Goal: Information Seeking & Learning: Find specific fact

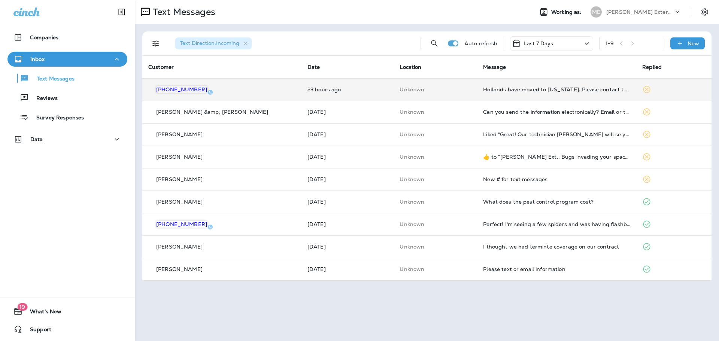
click at [373, 86] on td "23 hours ago" at bounding box center [347, 89] width 92 height 22
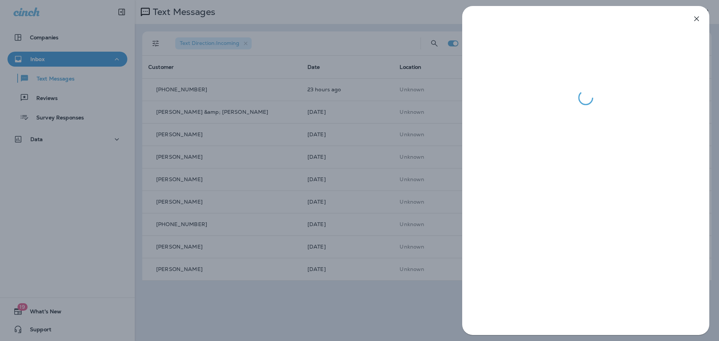
click at [307, 310] on div at bounding box center [359, 170] width 719 height 341
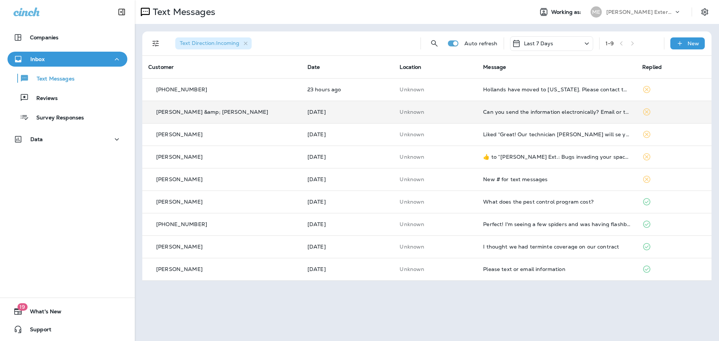
click at [429, 108] on td "Unknown" at bounding box center [434, 112] width 83 height 22
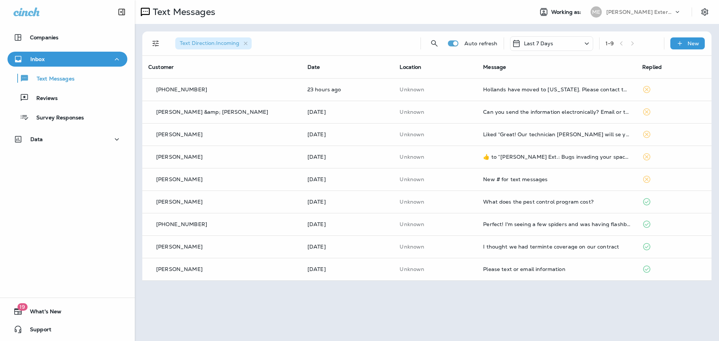
drag, startPoint x: 323, startPoint y: 55, endPoint x: 351, endPoint y: 17, distance: 47.8
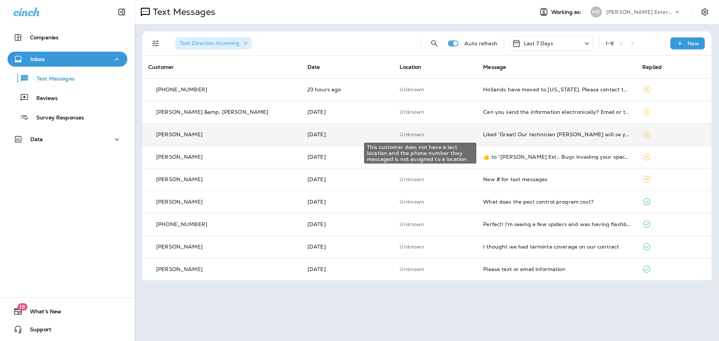
click at [434, 133] on p "Unknown" at bounding box center [434, 134] width 71 height 6
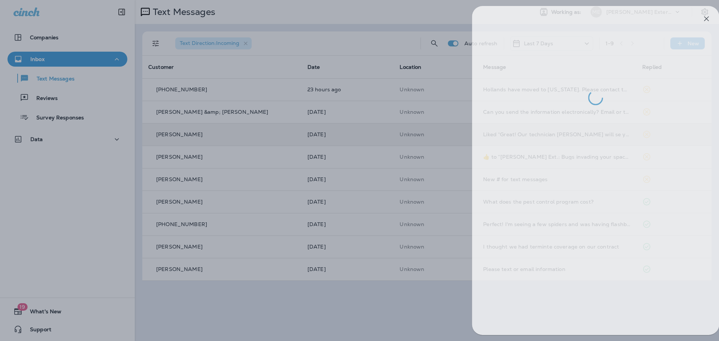
click at [321, 124] on div at bounding box center [369, 170] width 719 height 341
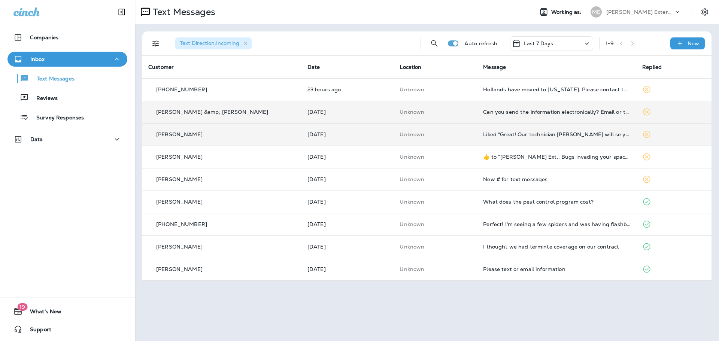
click at [237, 111] on div "[PERSON_NAME] &amp; [PERSON_NAME]" at bounding box center [221, 112] width 147 height 8
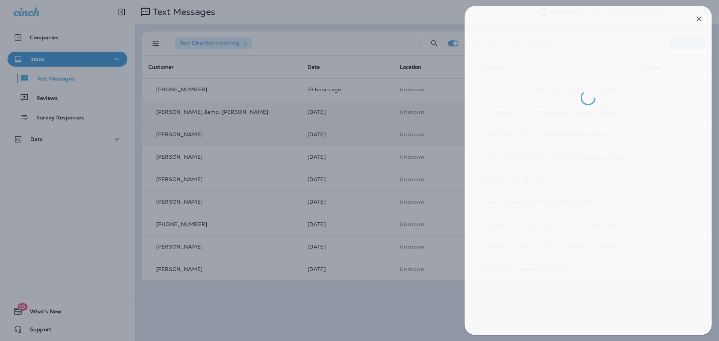
click at [365, 40] on div at bounding box center [362, 170] width 719 height 341
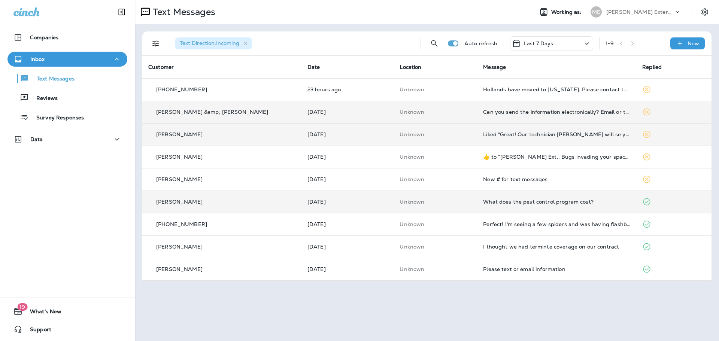
click at [365, 194] on td "[DATE]" at bounding box center [347, 202] width 92 height 22
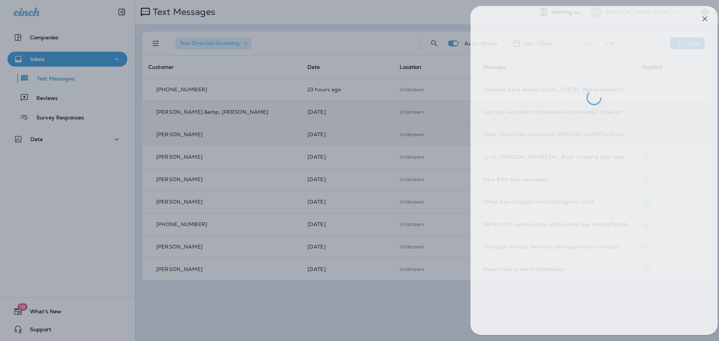
click at [306, 324] on div at bounding box center [367, 170] width 719 height 341
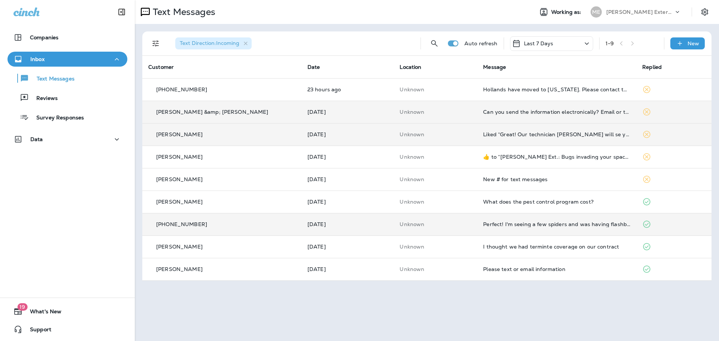
click at [420, 228] on td "Unknown" at bounding box center [434, 224] width 83 height 22
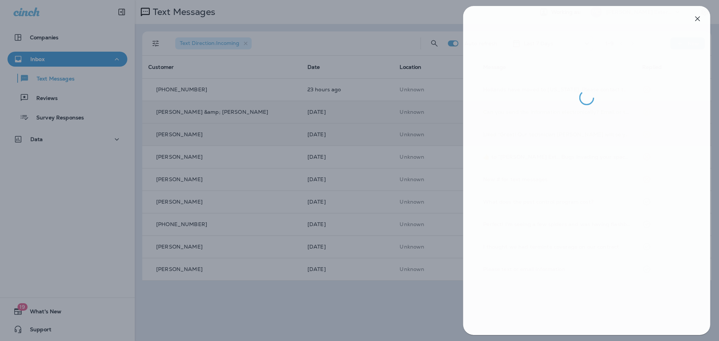
click at [338, 192] on div at bounding box center [360, 170] width 719 height 341
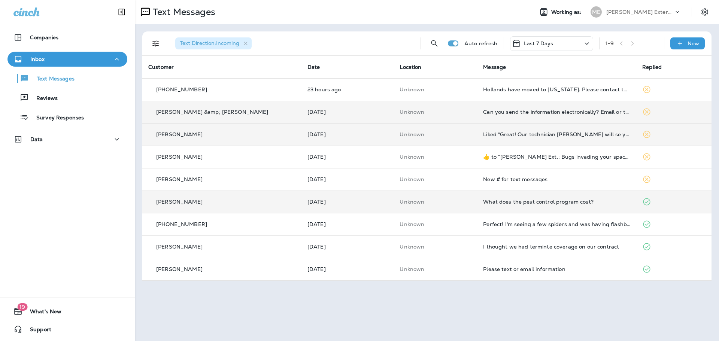
click at [338, 191] on td "[DATE]" at bounding box center [347, 202] width 92 height 22
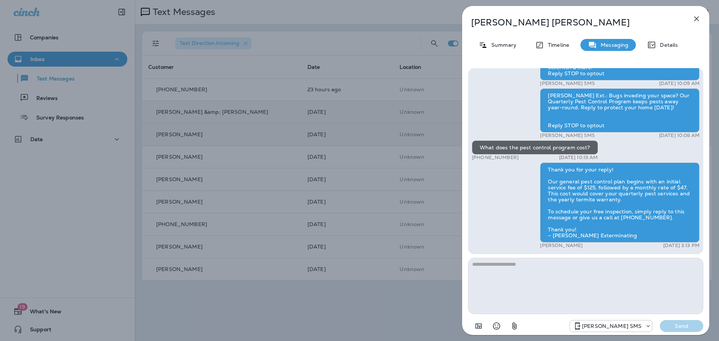
click at [340, 210] on div "David Francis Summary Timeline Messaging Details Mares Ext.: No one wants bugs …" at bounding box center [359, 170] width 719 height 341
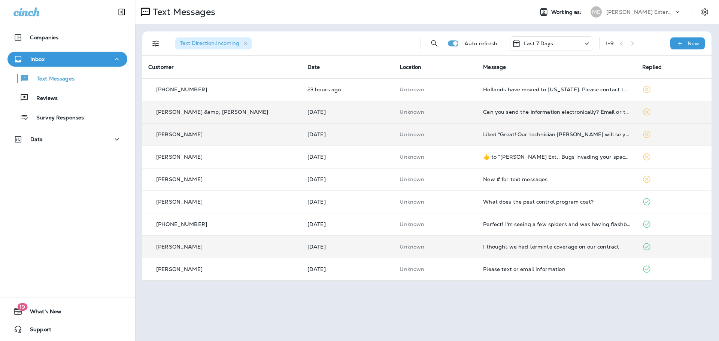
click at [354, 251] on td "[DATE]" at bounding box center [347, 246] width 92 height 22
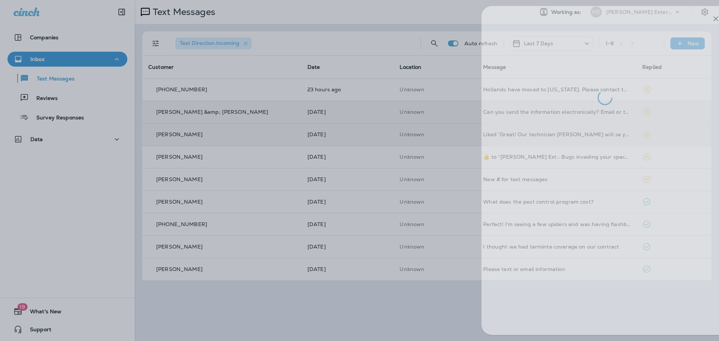
click at [352, 249] on div at bounding box center [378, 170] width 719 height 341
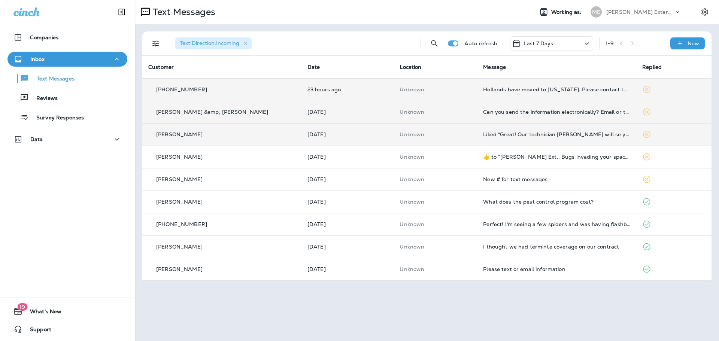
click at [477, 95] on td "Hollands have moved to [US_STATE]. Please contact the Farys who now live at [ST…" at bounding box center [556, 89] width 159 height 22
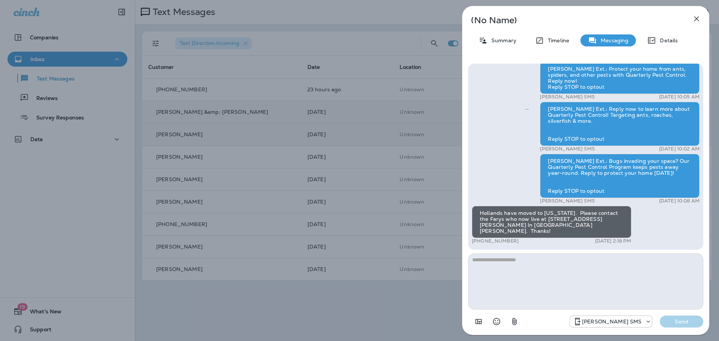
click at [369, 294] on div "(No Name) Summary Timeline Messaging Details Mares Ext.: Creepy crawlies have n…" at bounding box center [359, 170] width 719 height 341
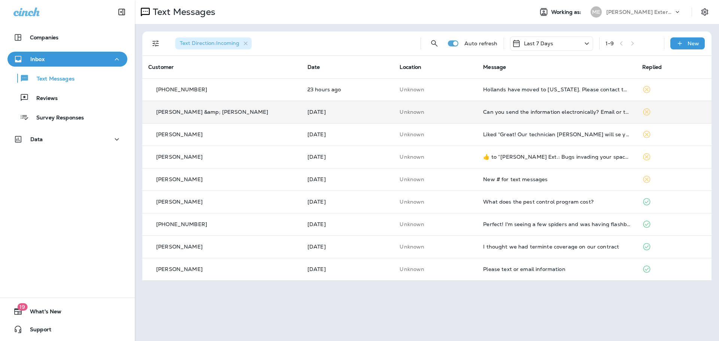
click at [434, 104] on td "Unknown" at bounding box center [434, 112] width 83 height 22
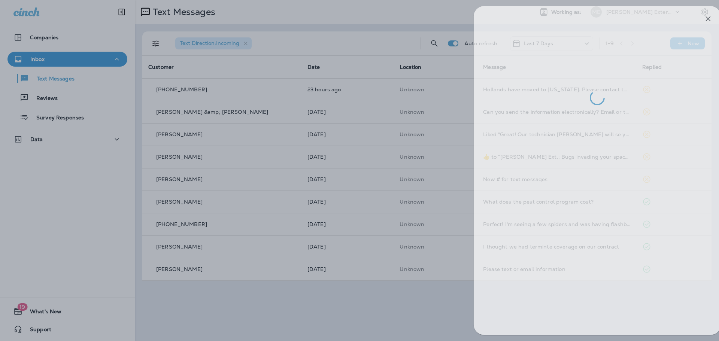
click at [427, 88] on div at bounding box center [371, 170] width 719 height 341
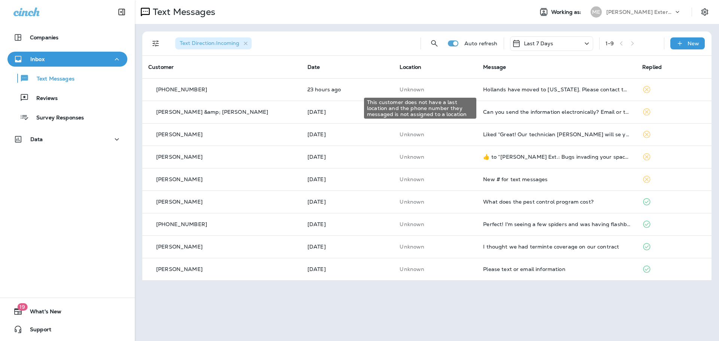
click at [427, 88] on p "Unknown" at bounding box center [434, 89] width 71 height 6
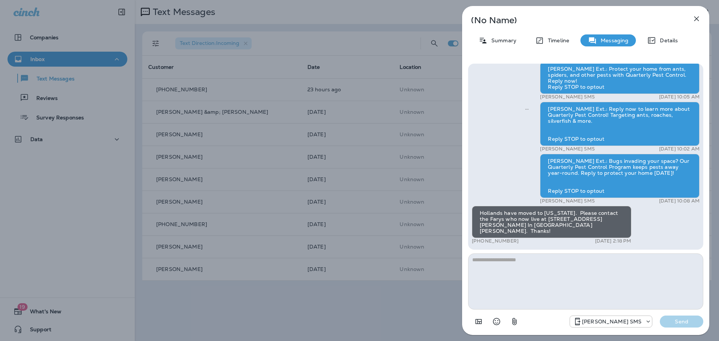
click at [294, 310] on div "(No Name) Summary Timeline Messaging Details Mares Ext.: Creepy crawlies have n…" at bounding box center [359, 170] width 719 height 341
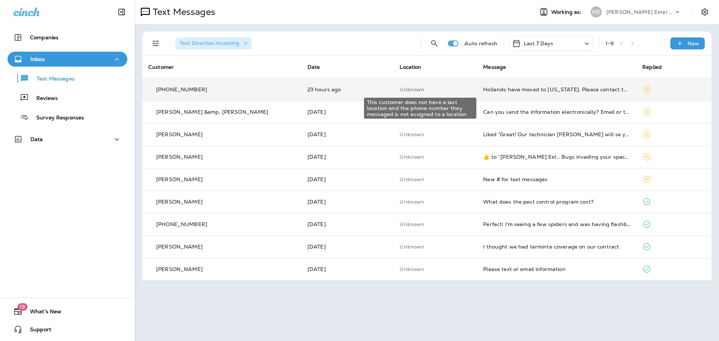
click at [429, 89] on p "Unknown" at bounding box center [434, 89] width 71 height 6
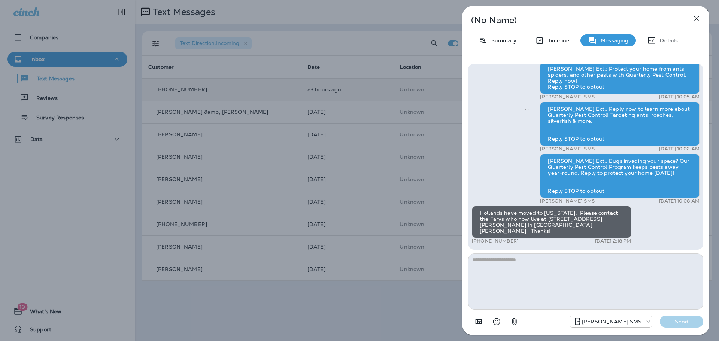
click at [377, 91] on div "(No Name) Summary Timeline Messaging Details Mares Ext.: Creepy crawlies have n…" at bounding box center [359, 170] width 719 height 341
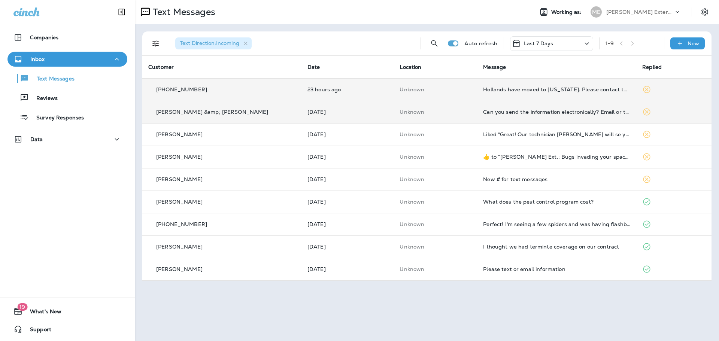
click at [442, 116] on td "Unknown" at bounding box center [434, 112] width 83 height 22
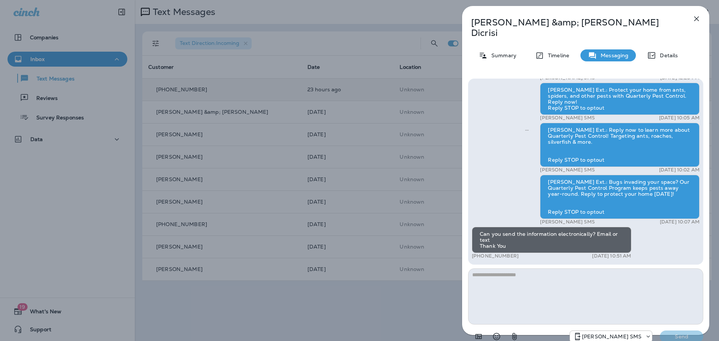
click at [693, 16] on icon "button" at bounding box center [696, 18] width 9 height 9
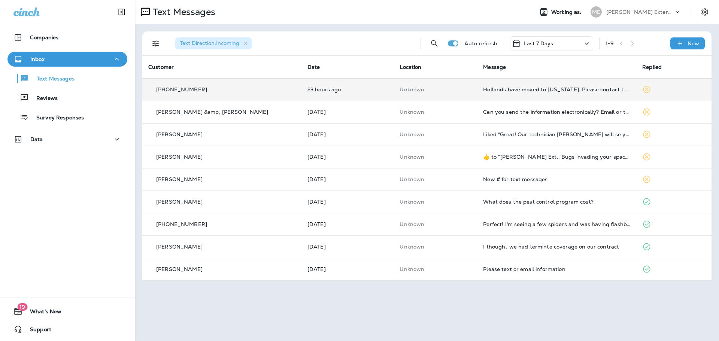
click at [346, 97] on td "23 hours ago" at bounding box center [347, 89] width 92 height 22
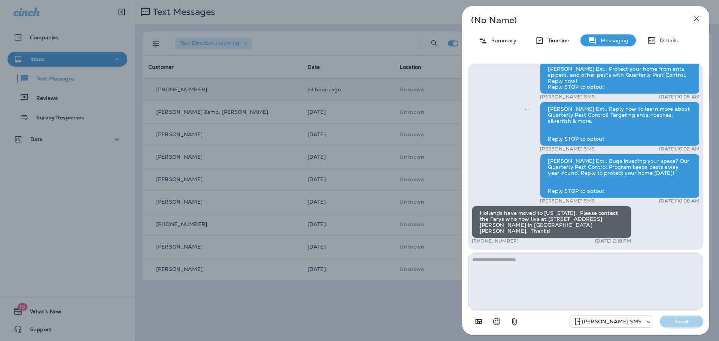
click at [365, 22] on div "(No Name) Summary Timeline Messaging Details Mares Ext.: Creepy crawlies have n…" at bounding box center [359, 170] width 719 height 341
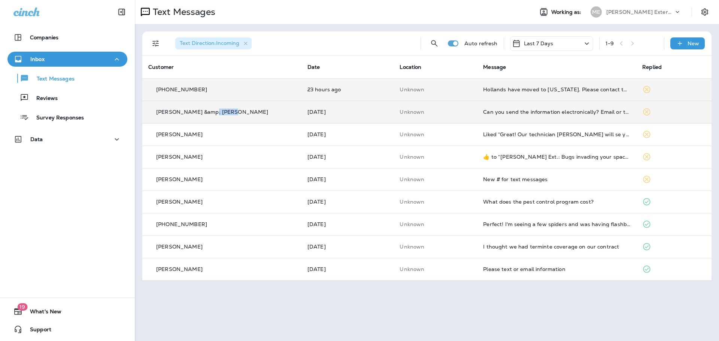
drag, startPoint x: 229, startPoint y: 112, endPoint x: 202, endPoint y: 116, distance: 26.8
click at [202, 116] on div "[PERSON_NAME] &amp; [PERSON_NAME]" at bounding box center [221, 112] width 147 height 8
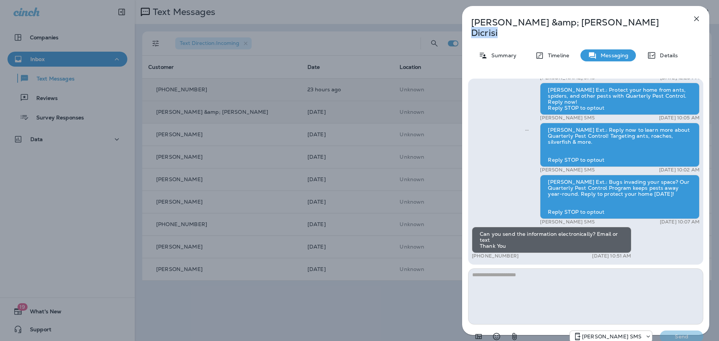
drag, startPoint x: 582, startPoint y: 22, endPoint x: 552, endPoint y: 22, distance: 29.6
click at [552, 22] on p "Daniel &amp; Lisa Dicrisi" at bounding box center [573, 27] width 204 height 21
copy p "Dicrisi"
